Goal: Answer question/provide support

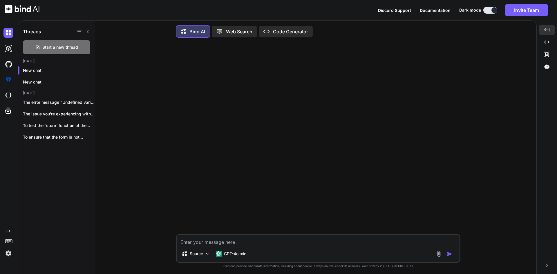
scroll to position [3, 0]
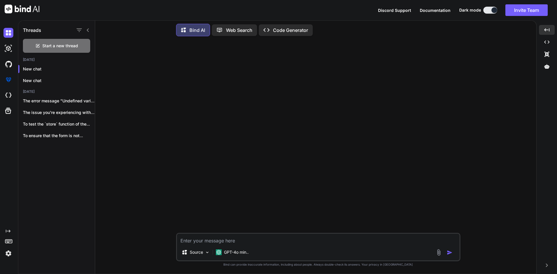
click at [261, 237] on textarea at bounding box center [318, 239] width 283 height 10
paste textarea "<i id="togglePassword" class="mdi mdi-eye-outline text-primary"></i>"
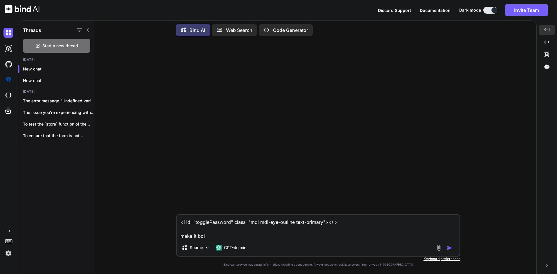
type textarea "<i id="togglePassword" class="mdi mdi-eye-outline text-primary"></i> make it bo…"
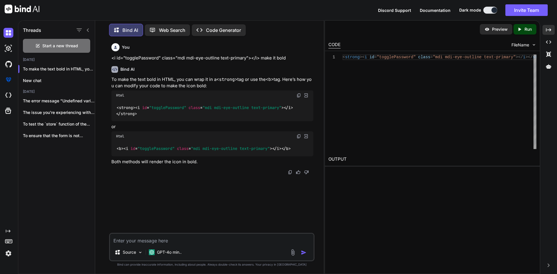
click at [526, 30] on p "Run" at bounding box center [528, 29] width 7 height 6
click at [546, 28] on div "Created with Pixso." at bounding box center [549, 30] width 12 height 10
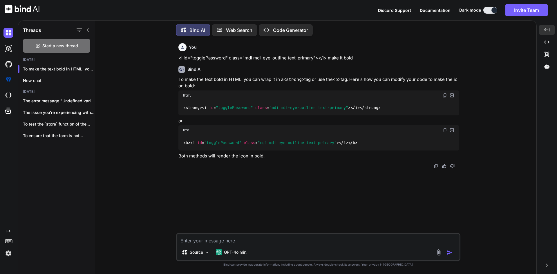
click at [269, 238] on textarea at bounding box center [318, 239] width 283 height 10
paste textarea "<form class="pt-3" method="POST" action="{{ route('login') }}" id="loginForm"> …"
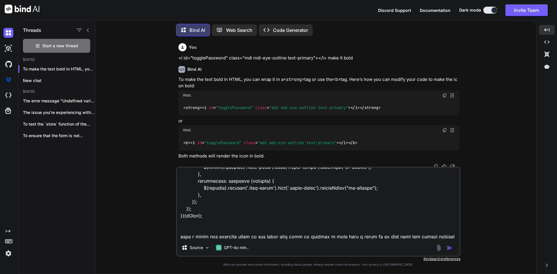
scroll to position [760, 0]
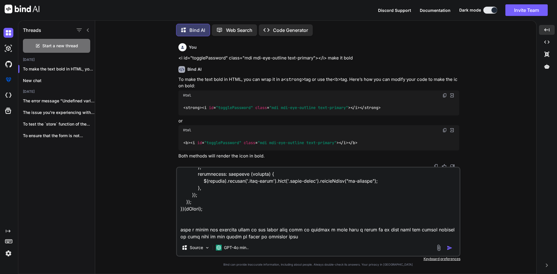
type textarea "<form class="pt-3" method="POST" action="{{ route('login') }}" id="loginForm"> …"
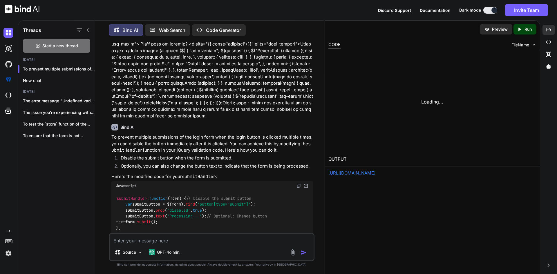
scroll to position [304, 0]
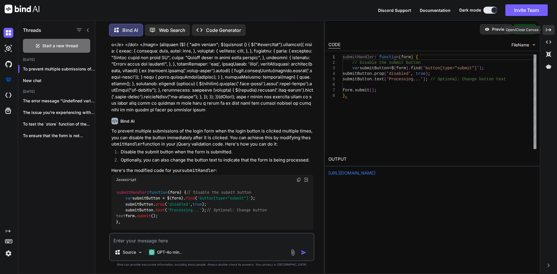
click at [550, 27] on div "Created with Pixso." at bounding box center [549, 30] width 12 height 10
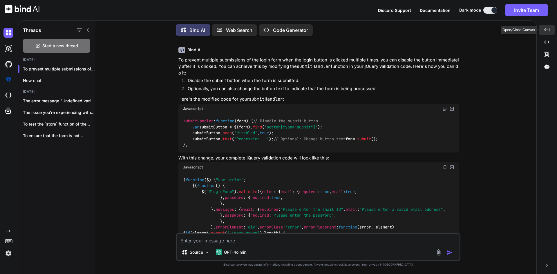
scroll to position [298, 0]
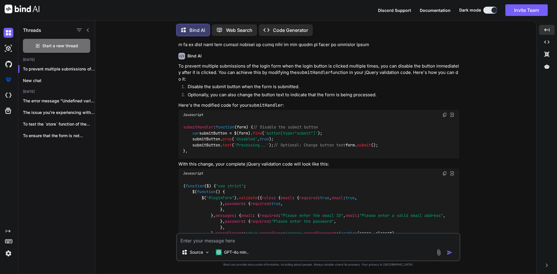
click at [446, 176] on img at bounding box center [445, 173] width 5 height 5
click at [248, 242] on textarea at bounding box center [318, 239] width 283 height 10
paste textarea "<form class="forms-sample" id="painLogFrom" method="POST" action="#"> <div clas…"
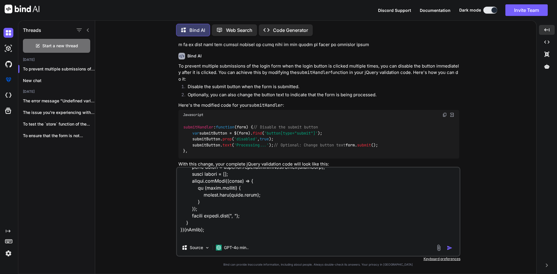
scroll to position [2376, 0]
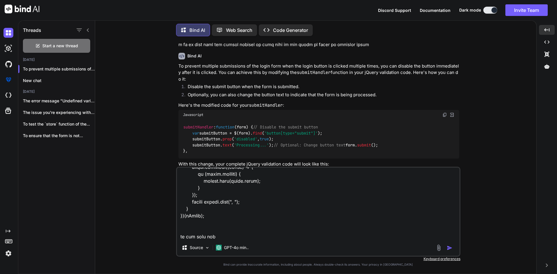
type textarea "<form class="forms-sample" id="painLogFrom" method="POST" action="#"> <div clas…"
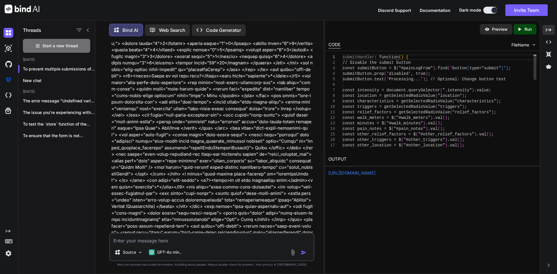
scroll to position [900, 0]
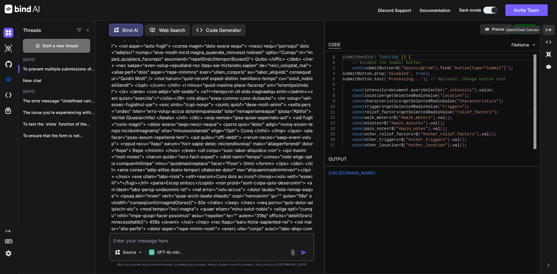
click at [550, 34] on div "Created with Pixso." at bounding box center [549, 30] width 12 height 10
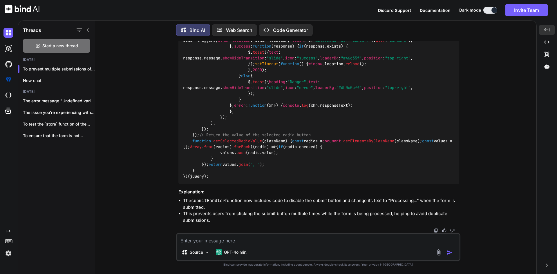
scroll to position [1827, 0]
click at [238, 239] on textarea at bounding box center [318, 239] width 283 height 10
paste textarea "<table id="order-listing" class="table"> <thead> <tr> <th>Date</th> <th>Medicat…"
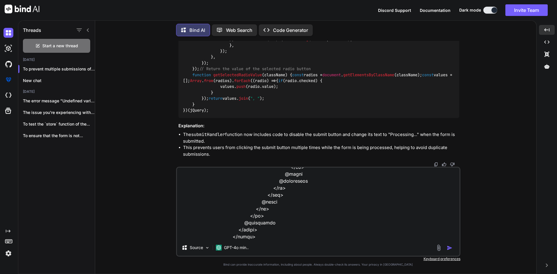
scroll to position [565, 0]
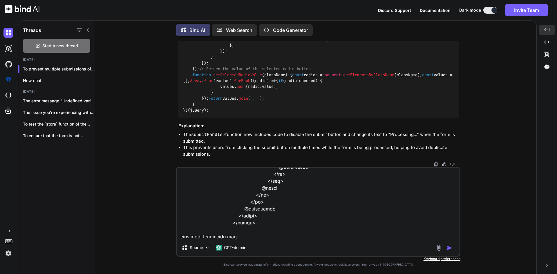
type textarea "<table id="order-listing" class="table"> <thead> <tr> <th>Date</th> <th>Medicat…"
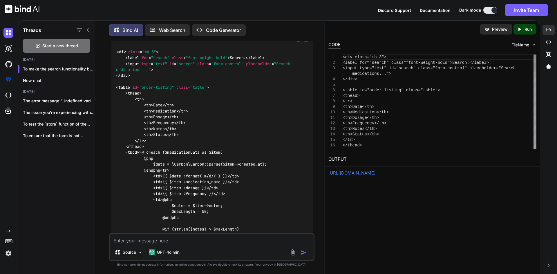
scroll to position [2854, 0]
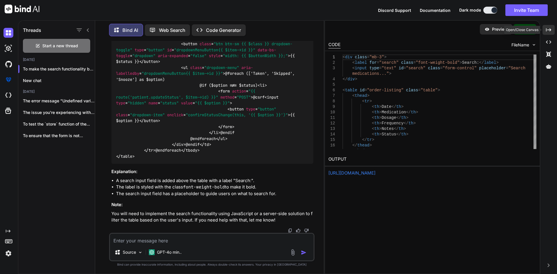
click at [551, 26] on div "Created with Pixso." at bounding box center [549, 30] width 12 height 10
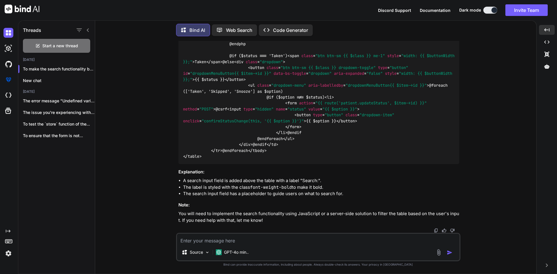
scroll to position [2687, 0]
drag, startPoint x: 200, startPoint y: 107, endPoint x: 182, endPoint y: 88, distance: 26.5
copy code "< div class = "mb-3" > < label for = "search" class = "font-weight-bold" > Sear…"
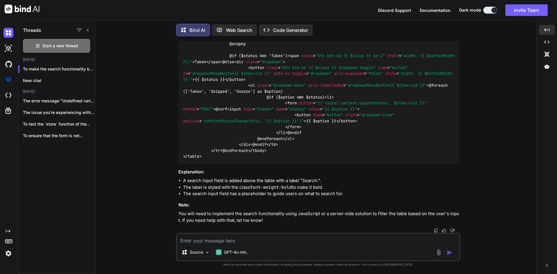
click at [219, 241] on textarea at bounding box center [318, 239] width 283 height 10
paste textarea "div.dataTables_wrapper div.dataTables_filter input { margin-left: 0.5em; displa…"
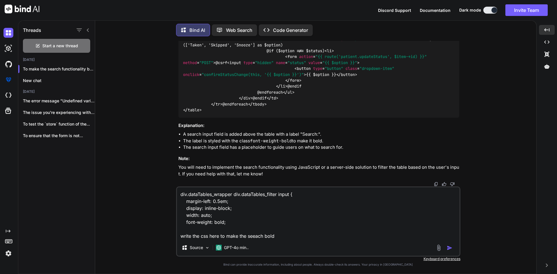
type textarea "div.dataTables_wrapper div.dataTables_filter input { margin-left: 0.5em; displa…"
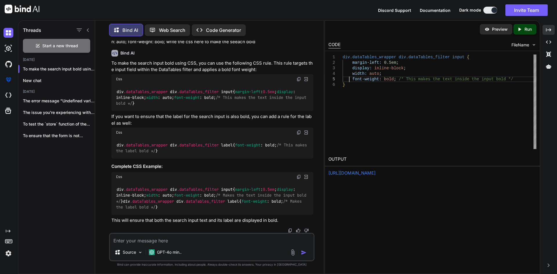
scroll to position [0, 0]
drag, startPoint x: 349, startPoint y: 80, endPoint x: 390, endPoint y: 81, distance: 40.7
click at [390, 81] on div "div.dataTables_wrapper div.dataTables_filter input { margin-left: 0.5em ; displ…" at bounding box center [440, 102] width 194 height 95
click at [239, 245] on div "Source GPT-4o min.." at bounding box center [212, 247] width 206 height 28
click at [168, 235] on textarea at bounding box center [212, 239] width 204 height 10
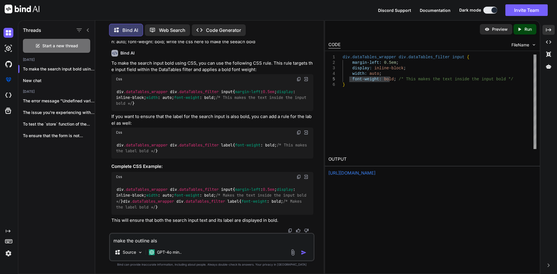
type textarea "make the outline also"
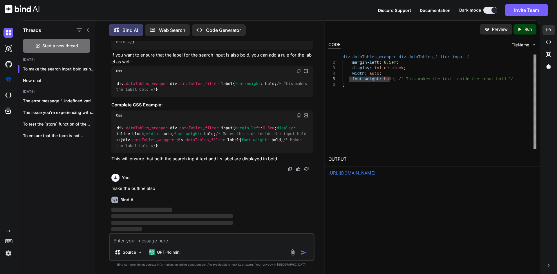
scroll to position [3844, 0]
click at [545, 31] on div "Created with Pixso." at bounding box center [549, 30] width 12 height 10
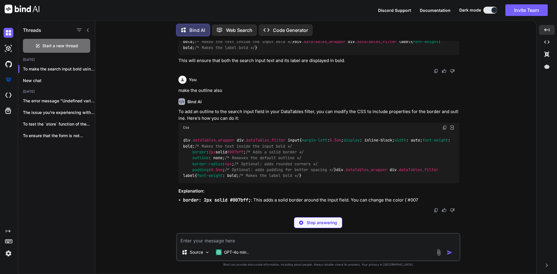
scroll to position [3592, 0]
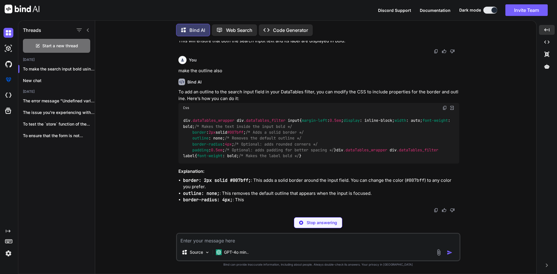
click at [446, 106] on img at bounding box center [445, 108] width 5 height 5
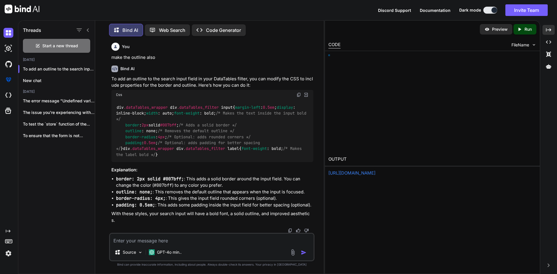
scroll to position [3998, 0]
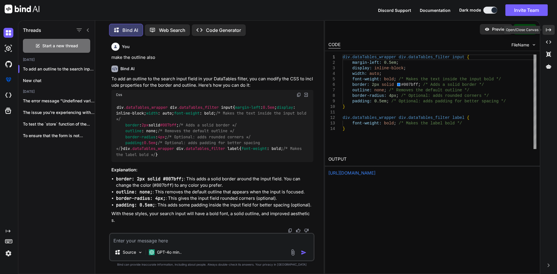
click at [549, 32] on icon "Created with Pixso." at bounding box center [548, 29] width 5 height 5
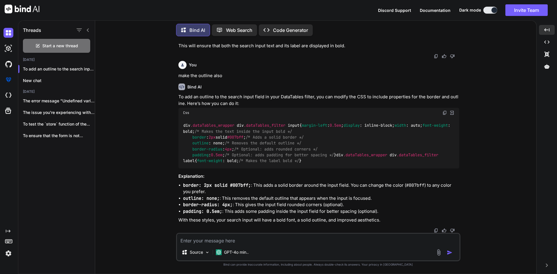
scroll to position [3606, 0]
click at [273, 240] on textarea at bounding box center [318, 239] width 283 height 10
paste textarea "<form class="forms-sample" action="#" id="addressFrom"> <div class="form-group"…"
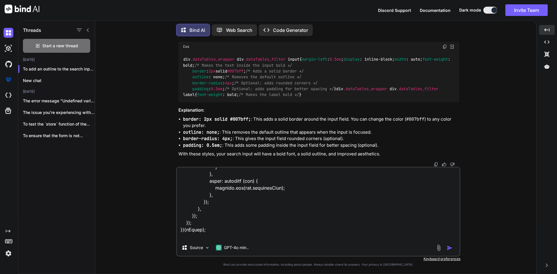
scroll to position [1178, 0]
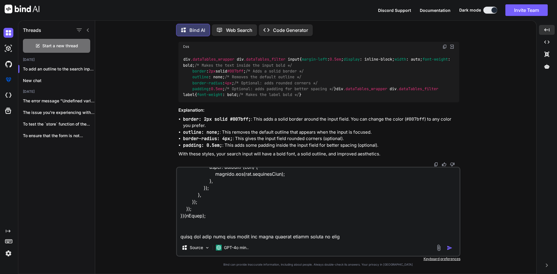
click at [308, 238] on textarea at bounding box center [318, 204] width 283 height 72
click at [317, 236] on textarea at bounding box center [318, 204] width 283 height 72
click at [325, 236] on textarea at bounding box center [318, 204] width 283 height 72
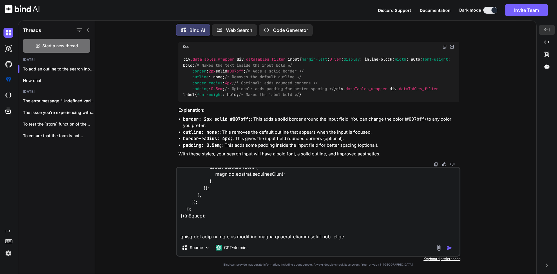
type textarea "<form class="forms-sample" action="#" id="addressFrom"> <div class="form-group"…"
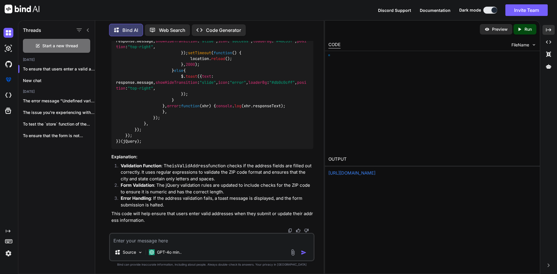
scroll to position [5039, 0]
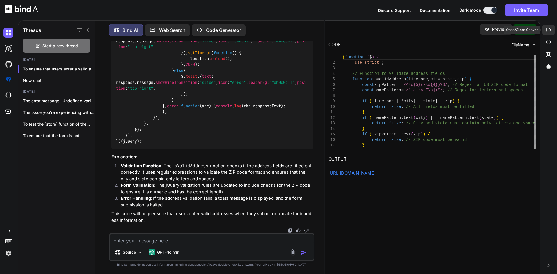
click at [547, 30] on icon "Created with Pixso." at bounding box center [548, 29] width 5 height 5
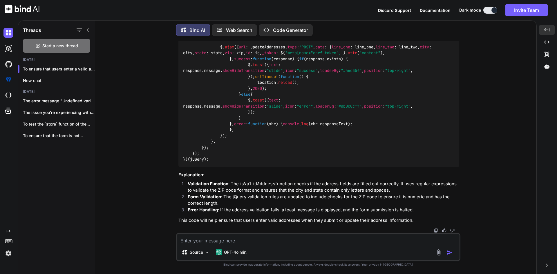
scroll to position [4040, 0]
click at [219, 241] on textarea at bounding box center [318, 239] width 283 height 10
type textarea "like in addrreess i enter abc in zip 000000 so it could mot be accessped"
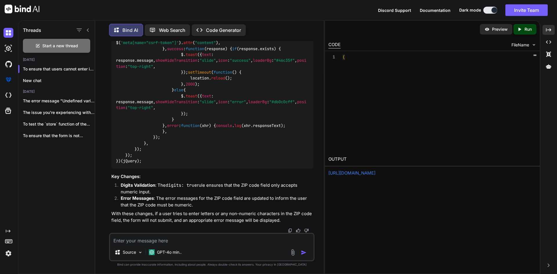
scroll to position [6350, 0]
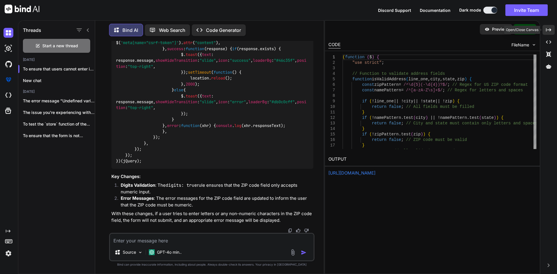
click at [554, 28] on div "Created with Pixso." at bounding box center [549, 30] width 12 height 10
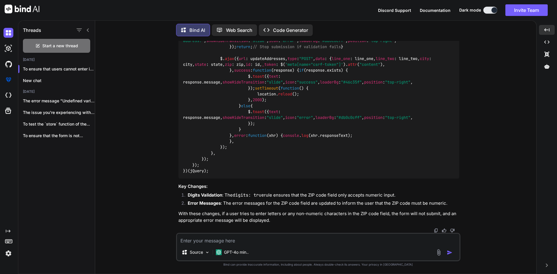
click at [275, 242] on textarea at bounding box center [318, 239] width 283 height 10
paste textarea "<div class="col-md-6 grid-margin stretch-card"> <div class="card"> <div class="…"
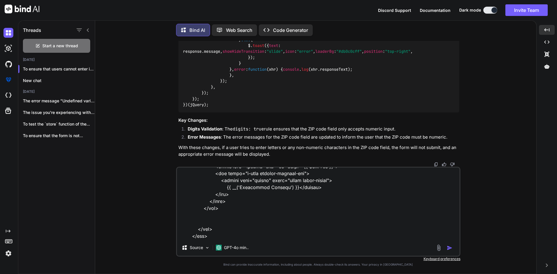
paste textarea "class ProfileController extends Controller { protected $addressRepo; protected …"
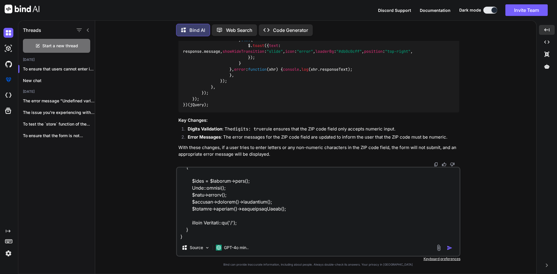
scroll to position [1150, 0]
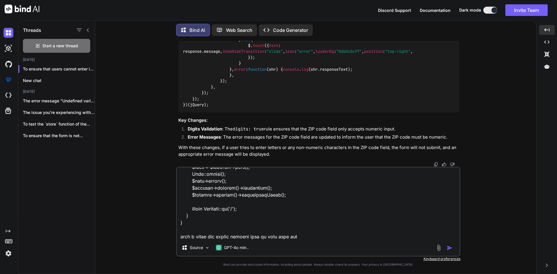
paste textarea "Profile has been updated!"
type textarea "<div class="col-md-6 grid-margin stretch-card"> <div class="card"> <div class="…"
click at [449, 249] on img "button" at bounding box center [450, 248] width 6 height 6
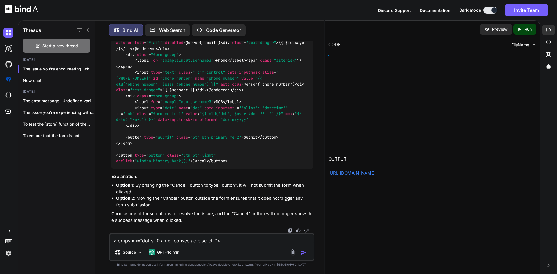
scroll to position [7274, 0]
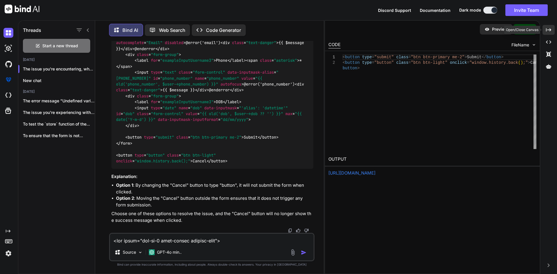
click at [548, 28] on icon "Created with Pixso." at bounding box center [548, 29] width 5 height 5
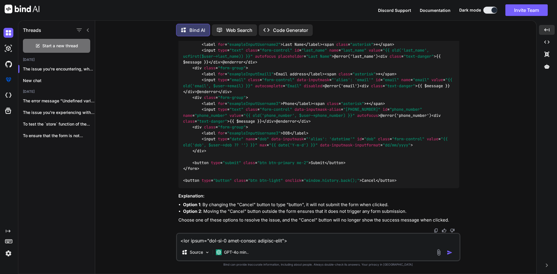
scroll to position [7076, 0]
drag, startPoint x: 182, startPoint y: 48, endPoint x: 221, endPoint y: 49, distance: 39.5
drag, startPoint x: 184, startPoint y: 109, endPoint x: 425, endPoint y: 107, distance: 240.7
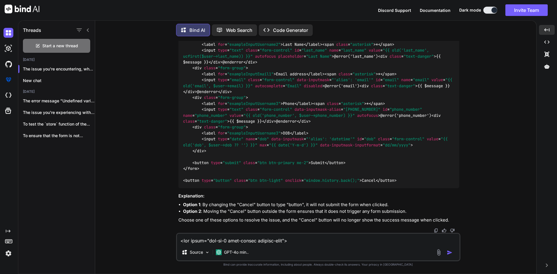
drag, startPoint x: 410, startPoint y: 107, endPoint x: 183, endPoint y: 108, distance: 227.0
click at [278, 244] on textarea at bounding box center [318, 239] width 283 height 10
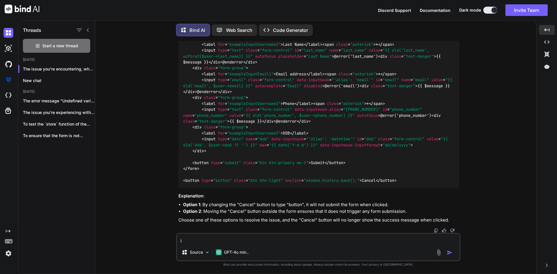
drag, startPoint x: 444, startPoint y: 87, endPoint x: 381, endPoint y: 160, distance: 96.8
click at [333, 238] on textarea "i" at bounding box center [318, 239] width 283 height 10
paste textarea "<button type="submit" class="btn btn-primary me-2">Submit</button> <button type…"
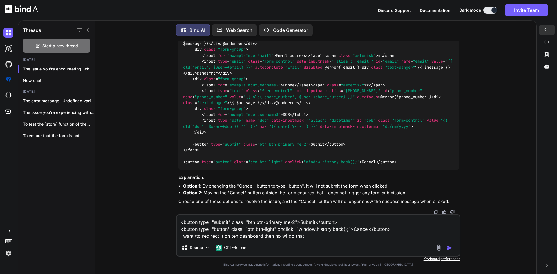
type textarea "<button type="submit" class="btn btn-primary me-2">Submit</button> <button type…"
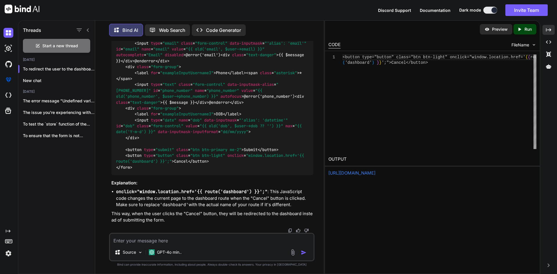
scroll to position [8072, 0]
click at [552, 29] on div "Created with Pixso." at bounding box center [549, 30] width 12 height 10
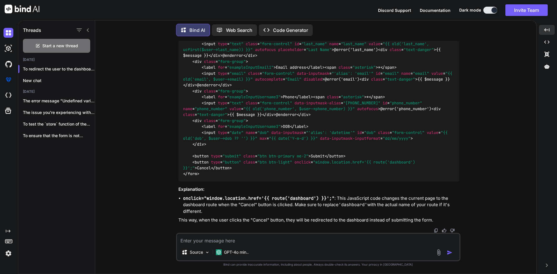
scroll to position [7779, 0]
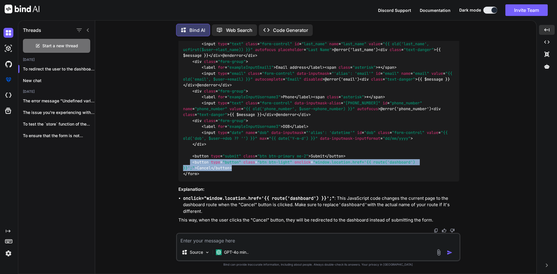
drag, startPoint x: 191, startPoint y: 163, endPoint x: 234, endPoint y: 167, distance: 42.6
click at [234, 167] on div "< form class = "forms-sample" method = "post" action = "{{ route('profile.updat…" at bounding box center [319, 85] width 281 height 193
copy code "< button type = "button" class = "btn btn-light" onclick = "window.location.hre…"
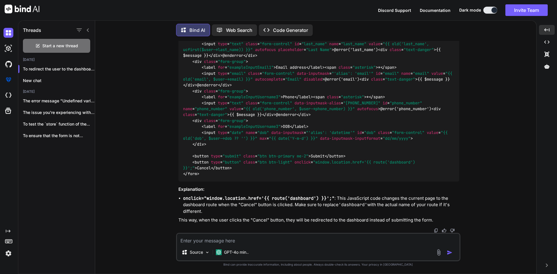
click at [267, 247] on div "Source GPT-4o min.." at bounding box center [318, 254] width 283 height 14
click at [273, 241] on textarea at bounding box center [318, 239] width 283 height 10
paste textarea "<button type="button" class="btn btn-light" onclick="window.location.href='{{ r…"
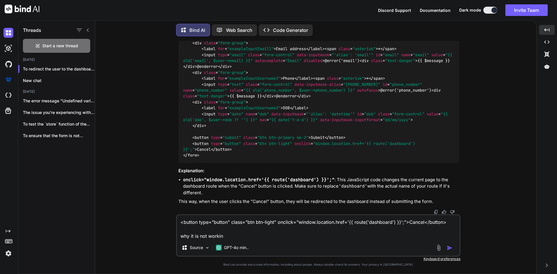
type textarea "<button type="button" class="btn btn-light" onclick="window.location.href='{{ r…"
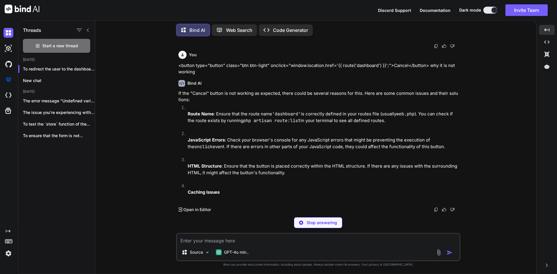
scroll to position [7964, 0]
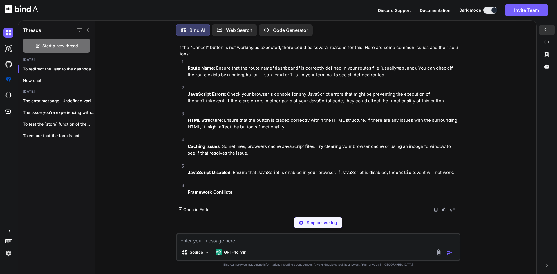
click at [235, 242] on textarea at bounding box center [318, 239] width 283 height 10
paste textarea "<button type="button" class="btn btn-light" onclick="window.location.href='{{ r…"
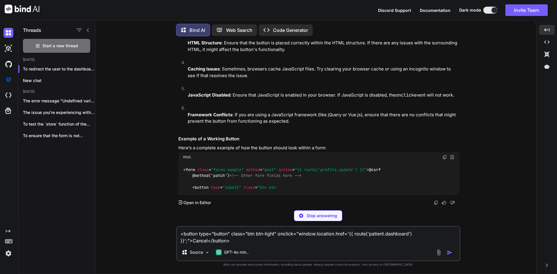
click at [303, 215] on img at bounding box center [301, 216] width 4 height 4
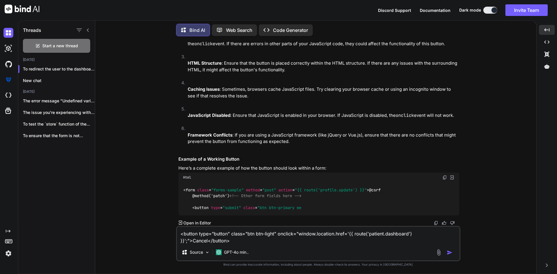
scroll to position [7877, 0]
drag, startPoint x: 176, startPoint y: 121, endPoint x: 433, endPoint y: 123, distance: 257.2
click at [431, 125] on div "You <i id="togglePassword" class="mdi mdi-eye-outline text-primary"></i> make i…" at bounding box center [318, 157] width 437 height 233
drag, startPoint x: 438, startPoint y: 122, endPoint x: 176, endPoint y: 120, distance: 261.9
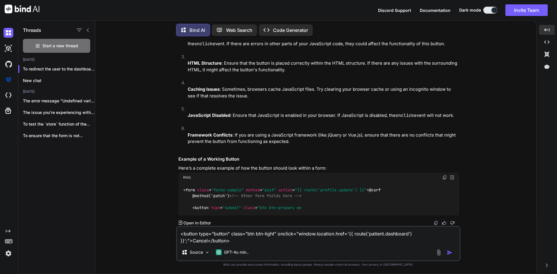
click at [176, 120] on div "You <i id="togglePassword" class="mdi mdi-eye-outline text-primary"></i> make i…" at bounding box center [318, 157] width 284 height 233
click at [255, 241] on textarea "<button type="button" class="btn btn-light" onclick="window.location.href='{{ r…" at bounding box center [318, 235] width 283 height 17
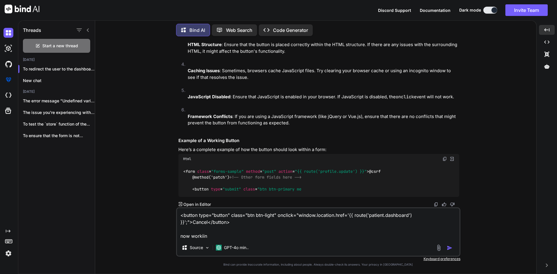
type textarea "<button type="button" class="btn btn-light" onclick="window.location.href='{{ r…"
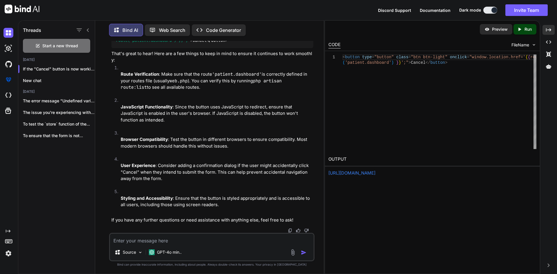
scroll to position [8968, 0]
click at [550, 26] on div "Created with Pixso." at bounding box center [549, 30] width 12 height 10
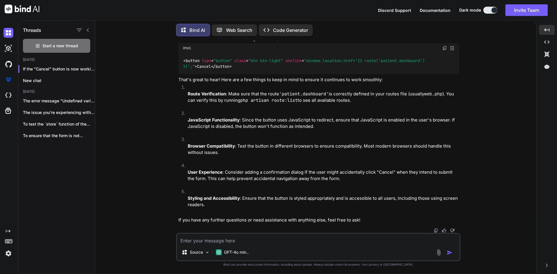
scroll to position [8224, 0]
click at [445, 51] on img at bounding box center [445, 48] width 5 height 5
drag, startPoint x: 435, startPoint y: 182, endPoint x: 177, endPoint y: 130, distance: 262.3
click at [177, 130] on div "You <i id="togglePassword" class="mdi mdi-eye-outline text-primary"></i> make i…" at bounding box center [318, 137] width 283 height 192
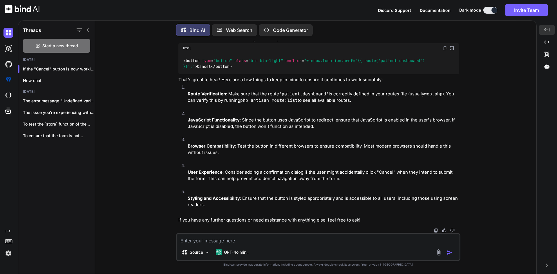
copy p "<div class="col-md-6 grid-margin stretch-card"> <div class="card"> <div class="…"
click at [248, 244] on textarea at bounding box center [318, 239] width 283 height 10
type textarea "give the the correct why to do it"
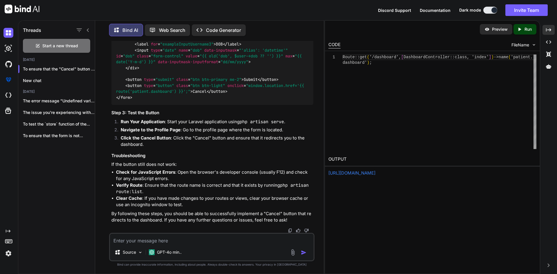
scroll to position [9659, 0]
click at [549, 32] on icon "Created with Pixso." at bounding box center [548, 29] width 5 height 5
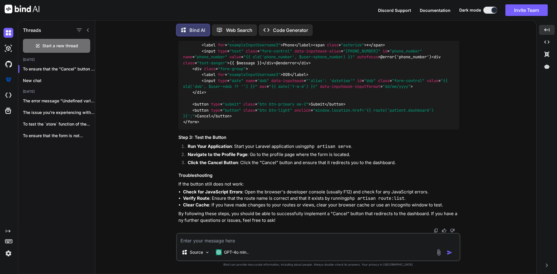
scroll to position [8542, 0]
click at [247, 239] on textarea at bounding box center [318, 239] width 283 height 10
paste textarea "Route::get('/patient/dashboard', [PatientController::class, 'index'])->name('pa…"
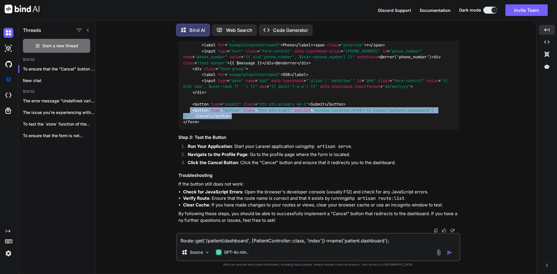
drag, startPoint x: 190, startPoint y: 110, endPoint x: 233, endPoint y: 118, distance: 44.4
click at [233, 118] on div "< form class = "forms-sample" method = "post" action = "{{ route('profile.updat…" at bounding box center [319, 33] width 281 height 193
copy code "< button type = "button" class = "btn btn-light" onclick = "window.location.hre…"
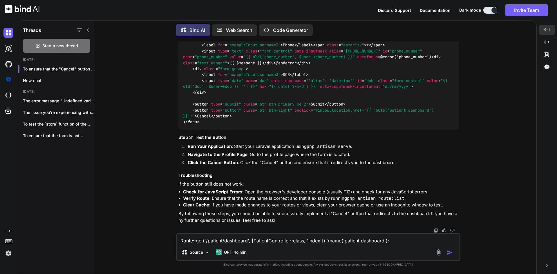
click at [408, 240] on textarea "Route::get('/patient/dashboard', [PatientController::class, 'index'])->name('pa…" at bounding box center [318, 239] width 283 height 10
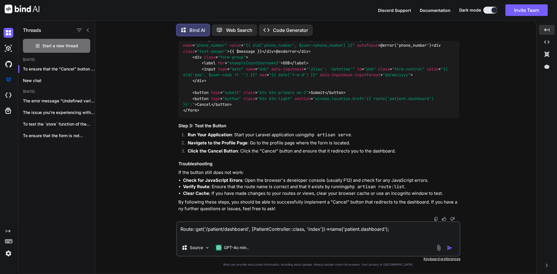
paste textarea "<button type="button" class="btn btn-light" onclick="window.location.href='{{ r…"
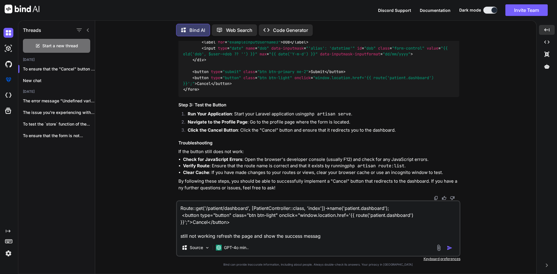
type textarea "Route::get('/patient/dashboard', [PatientController::class, 'index'])->name('pa…"
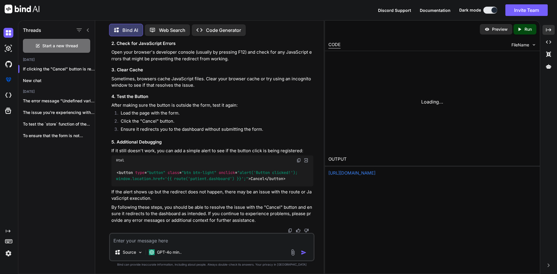
scroll to position [10349, 0]
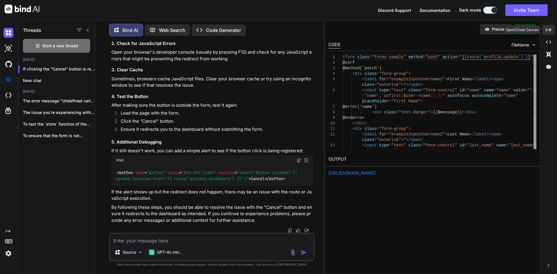
click at [550, 26] on div "Created with Pixso." at bounding box center [549, 30] width 12 height 10
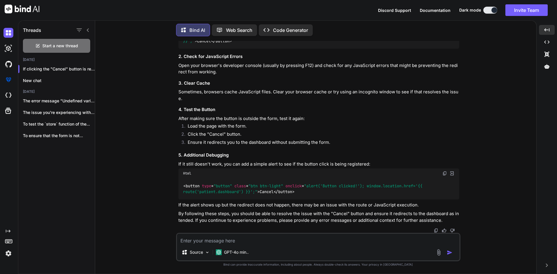
scroll to position [9433, 0]
click at [446, 175] on img at bounding box center [445, 173] width 5 height 5
click at [254, 238] on textarea at bounding box center [318, 239] width 283 height 10
paste textarea "<button type="button" class="btn btn-light" onclick="alert('Button clicked!'); …"
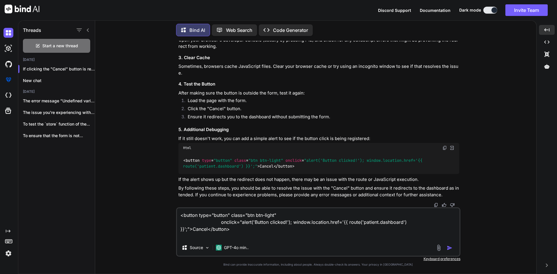
type textarea "<button type="button" class="btn btn-light" onclick="alert('Button clicked!'); …"
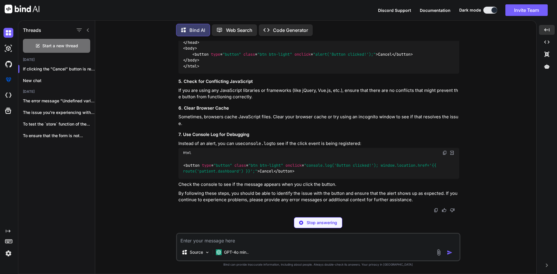
scroll to position [10885, 0]
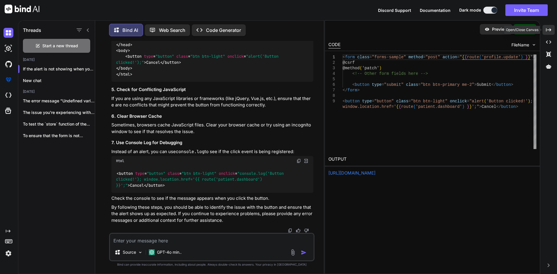
drag, startPoint x: 552, startPoint y: 27, endPoint x: 545, endPoint y: 35, distance: 10.5
click at [552, 28] on div "Created with Pixso." at bounding box center [549, 30] width 12 height 10
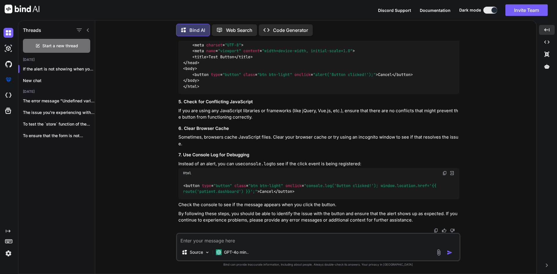
scroll to position [9891, 0]
click at [444, 174] on img at bounding box center [445, 173] width 5 height 5
click at [410, 60] on div "<!DOCTYPE html > < html lang = "en" > < head > < meta charset = "UTF-8" > < met…" at bounding box center [319, 57] width 281 height 74
drag, startPoint x: 193, startPoint y: 184, endPoint x: 234, endPoint y: 189, distance: 41.3
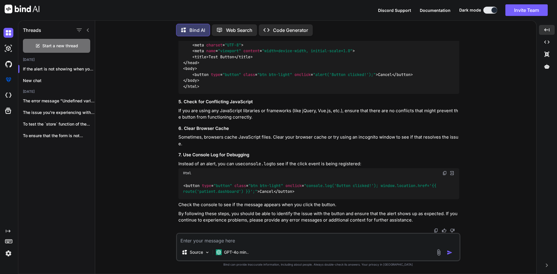
copy code "< button type = "button" class = "btn btn-light" onclick = "window.location.hre…"
